Goal: Find specific page/section: Find specific page/section

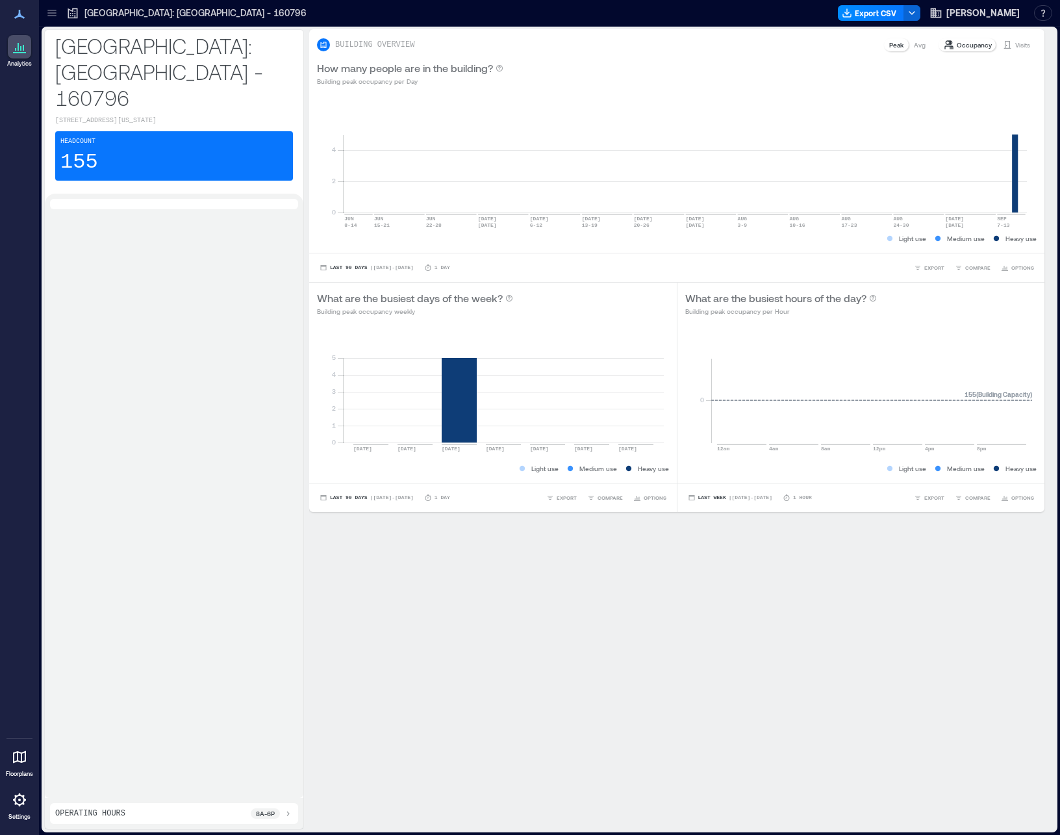
click at [50, 16] on icon at bounding box center [51, 15] width 8 height 1
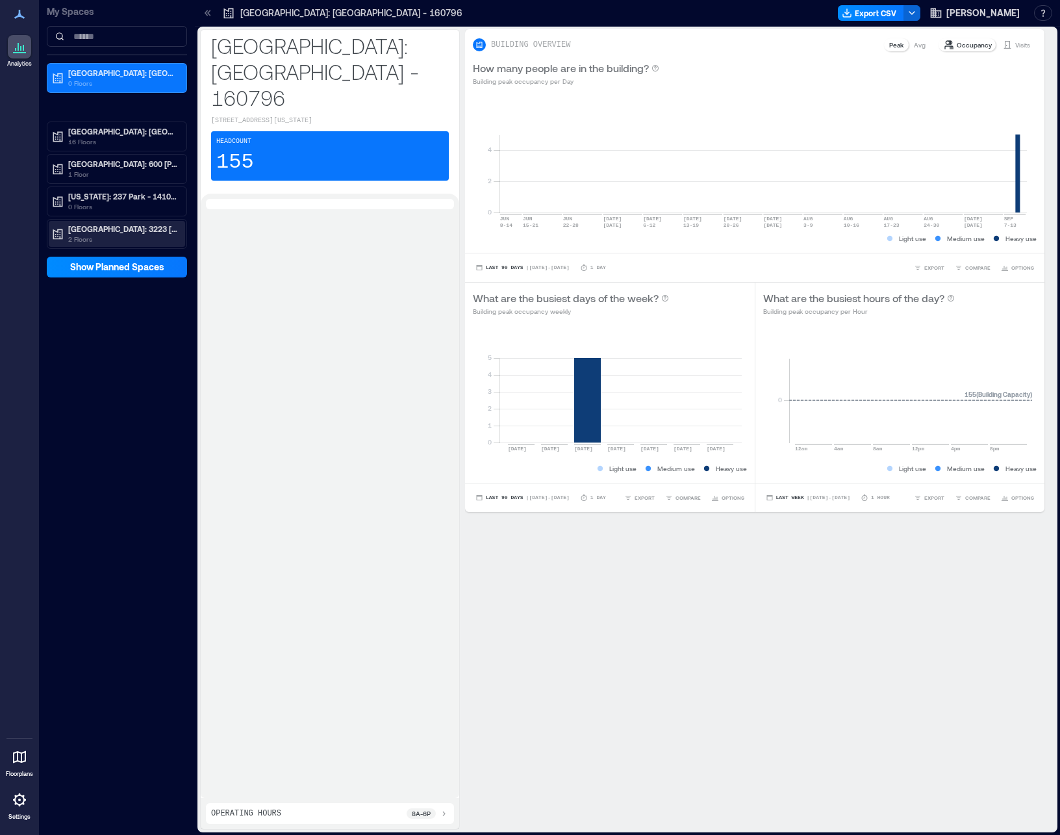
click at [104, 236] on p "2 Floors" at bounding box center [122, 239] width 109 height 10
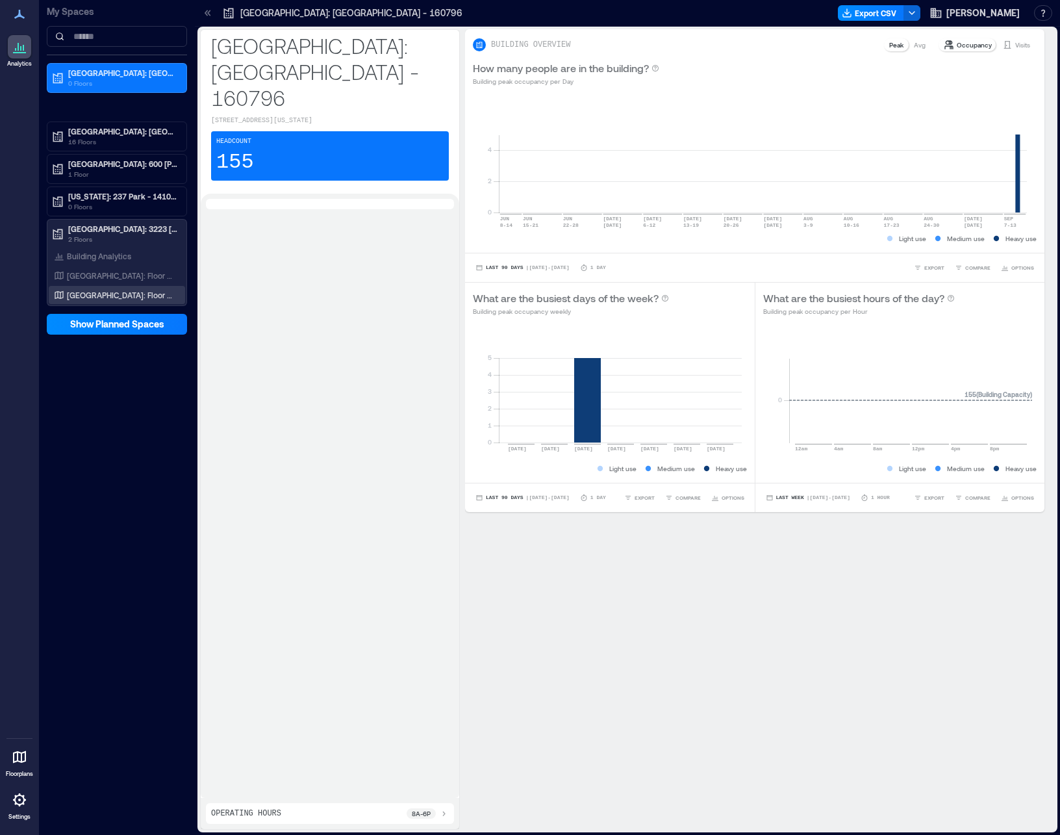
click at [105, 295] on p "[GEOGRAPHIC_DATA]: Floor 02" at bounding box center [121, 295] width 108 height 10
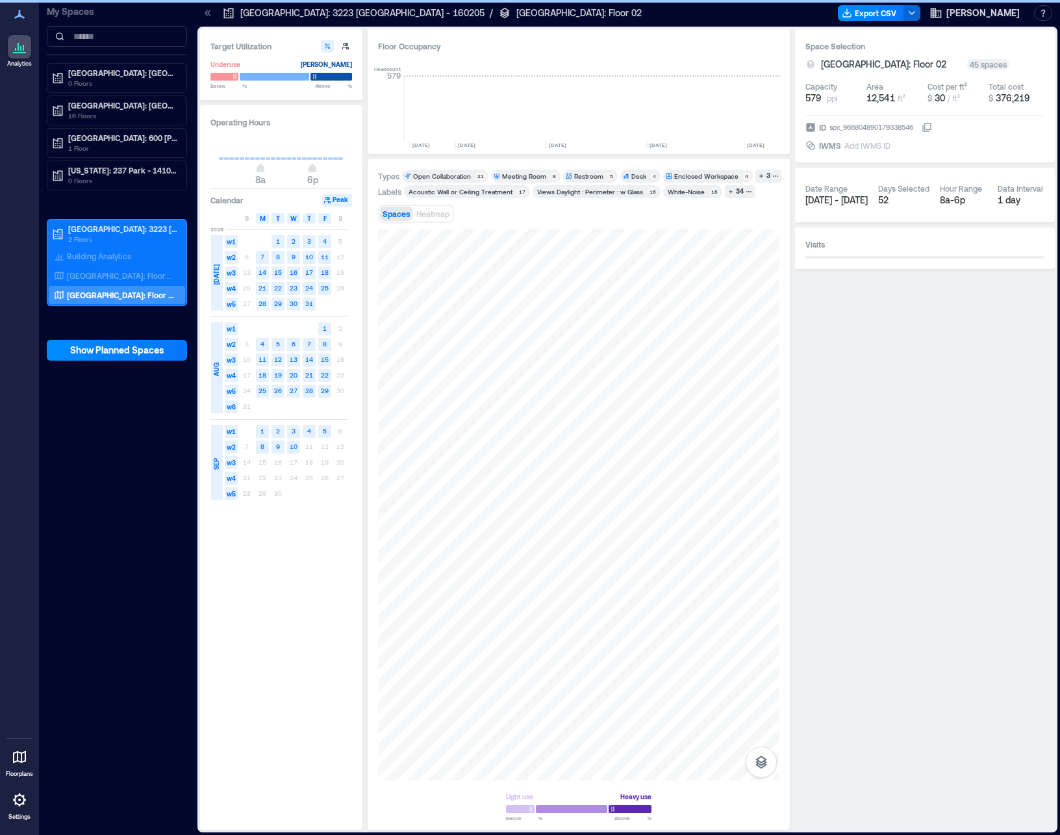
scroll to position [0, 2773]
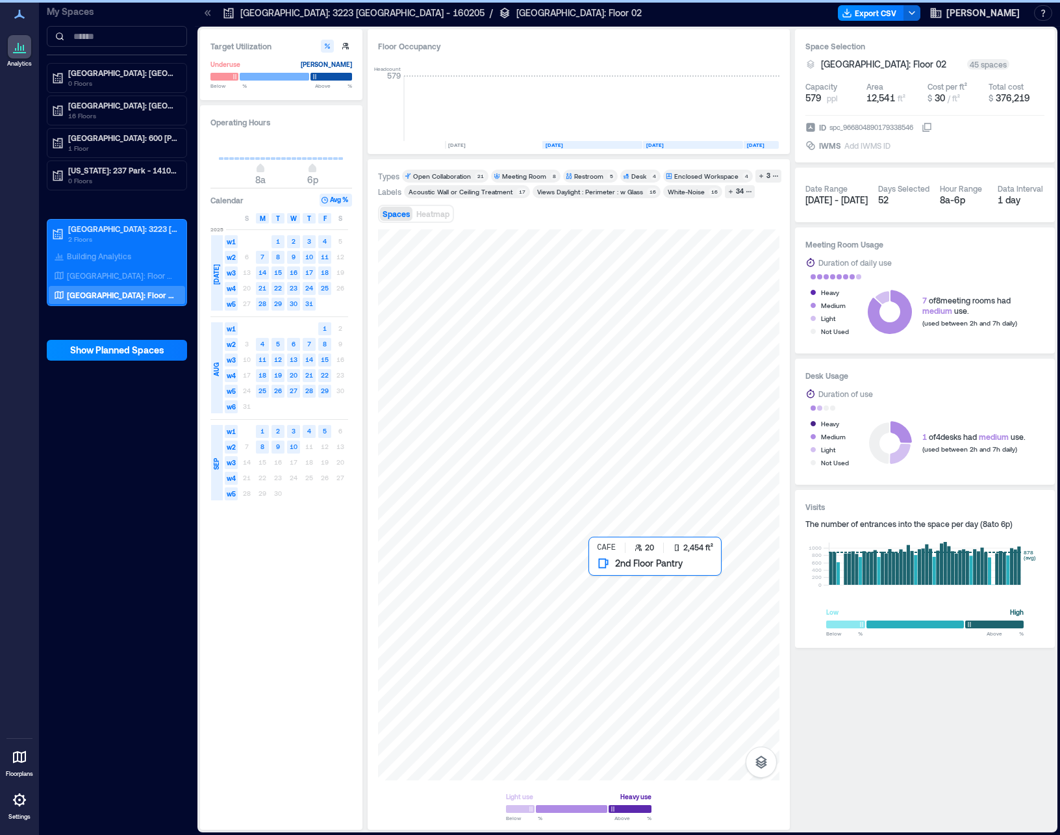
click at [18, 771] on p "Floorplans" at bounding box center [19, 774] width 27 height 8
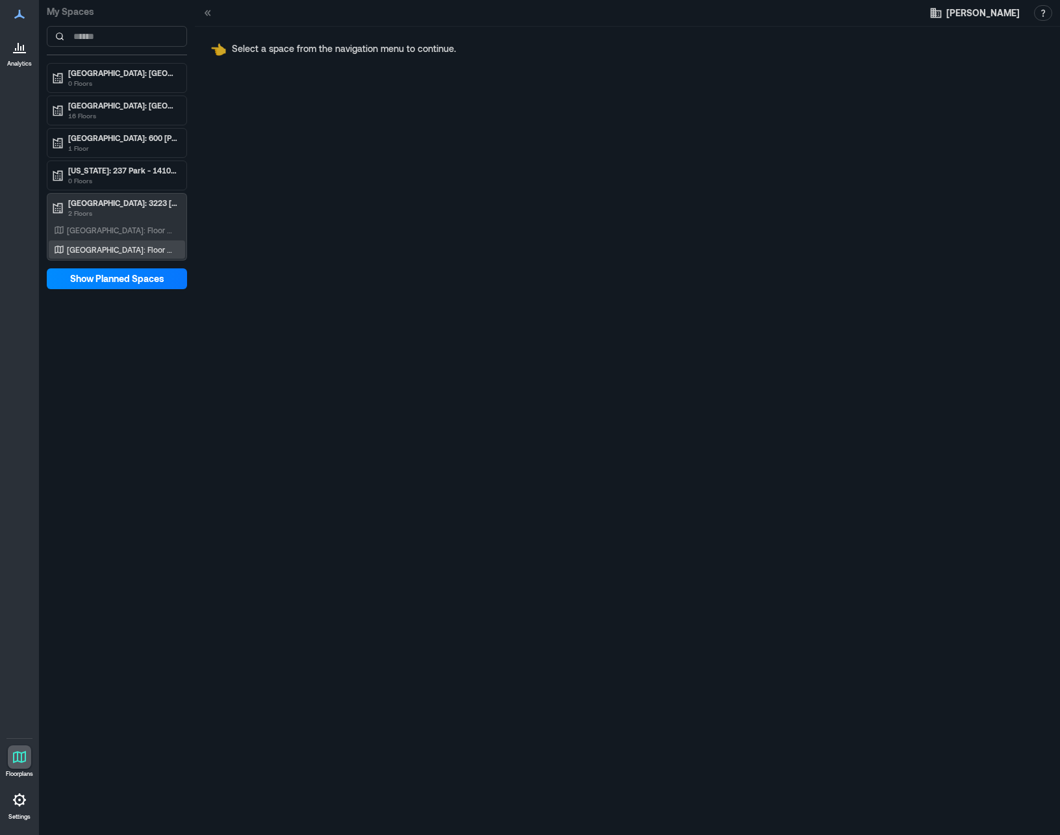
click at [107, 249] on p "Palo Alto: Floor 02" at bounding box center [121, 249] width 108 height 10
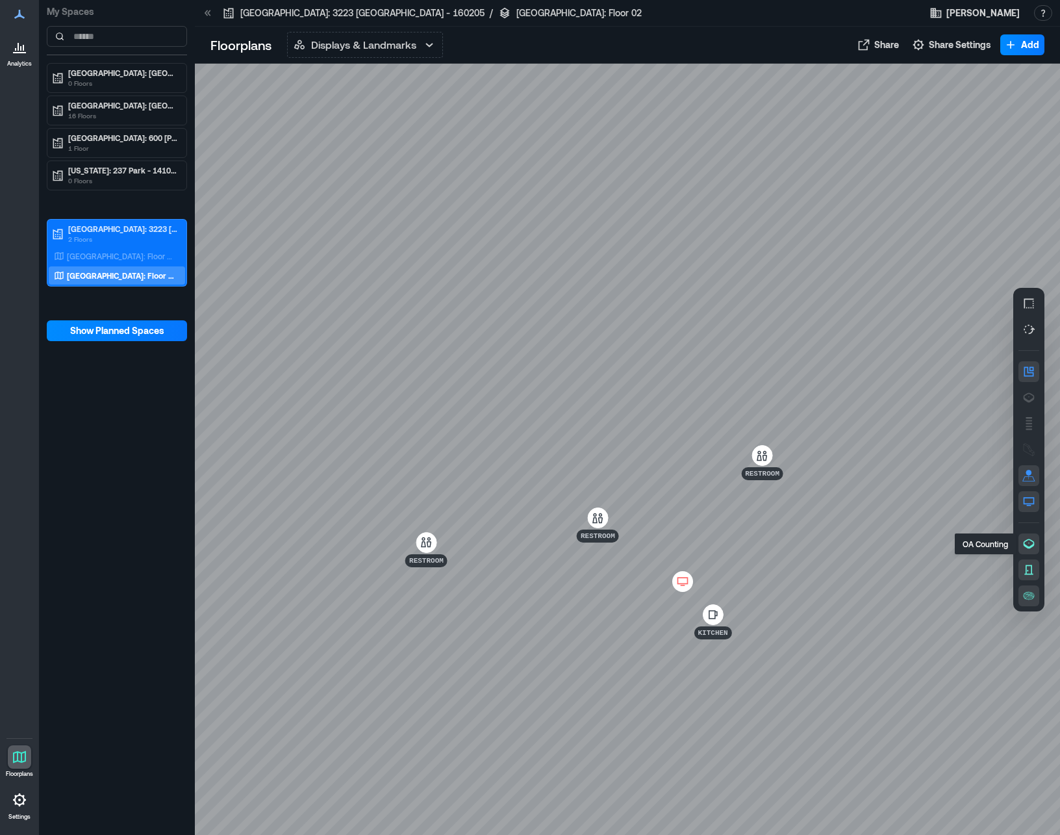
click at [1023, 546] on icon "button" at bounding box center [1028, 543] width 13 height 13
click at [1030, 399] on icon "button" at bounding box center [1028, 397] width 13 height 13
